Goal: Navigation & Orientation: Find specific page/section

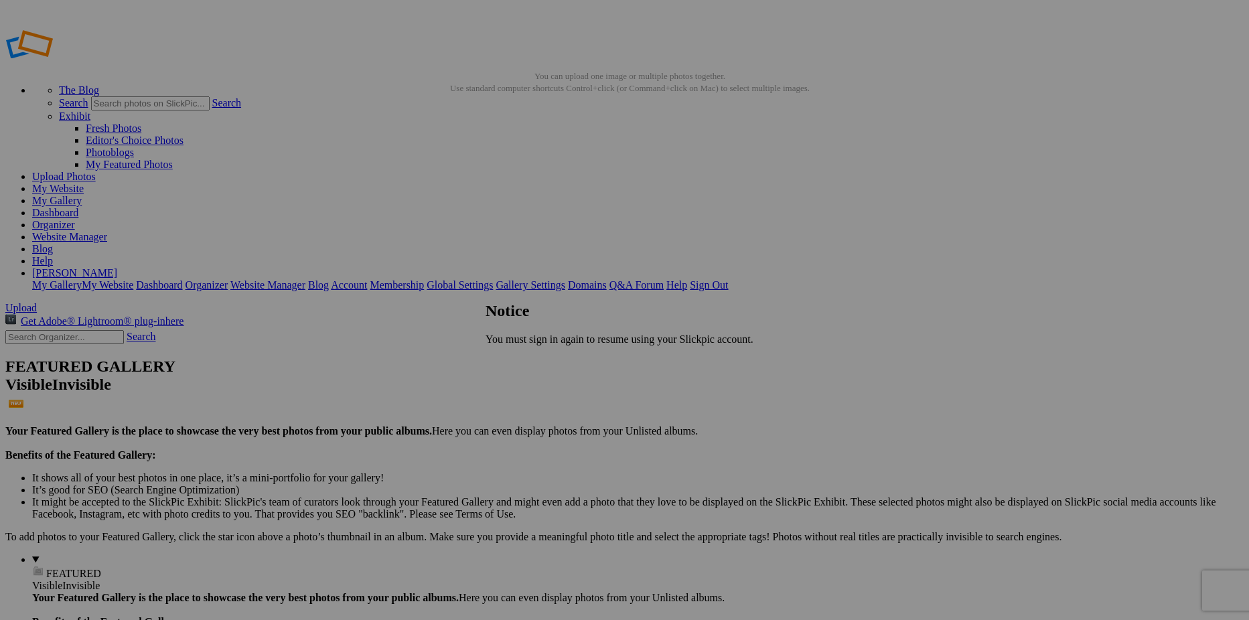
click at [510, 364] on span "Close" at bounding box center [497, 361] width 24 height 11
